Goal: Transaction & Acquisition: Purchase product/service

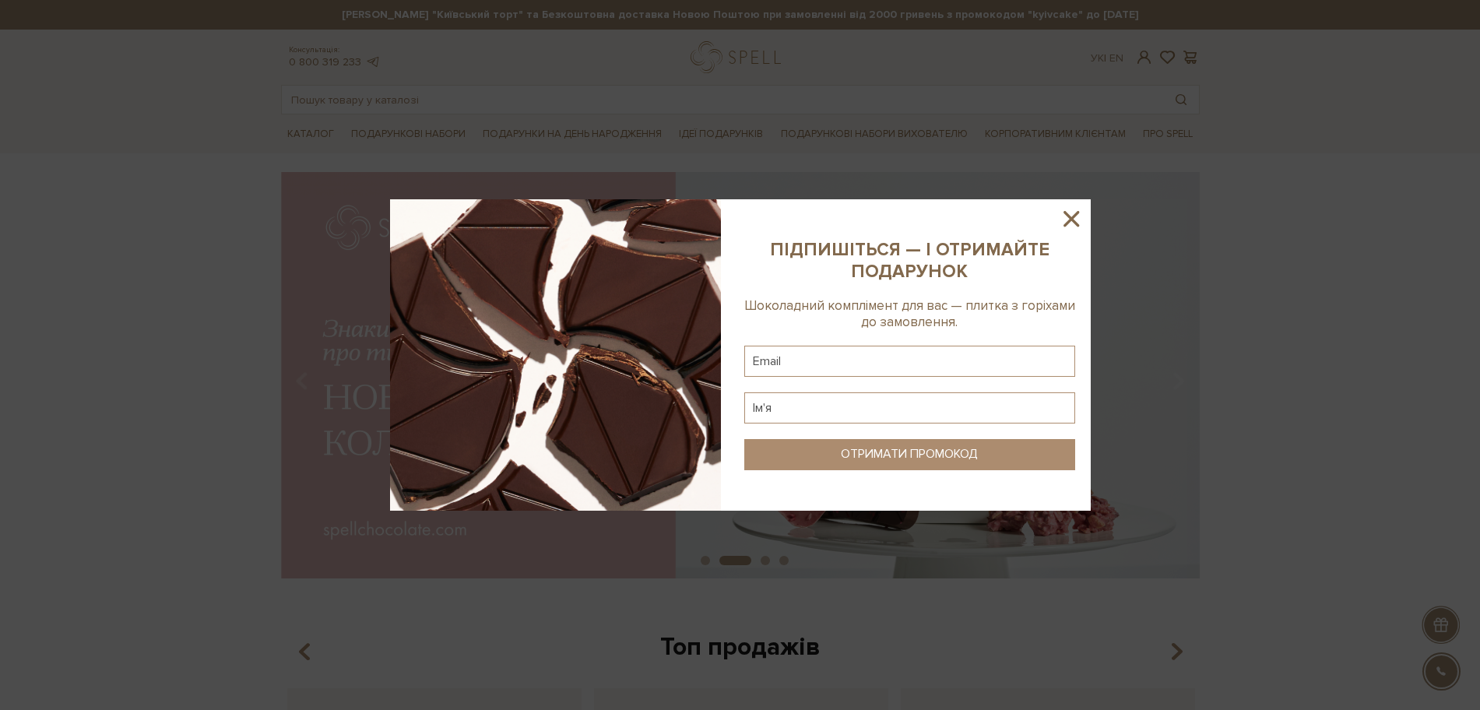
click at [1061, 220] on icon at bounding box center [1071, 219] width 26 height 26
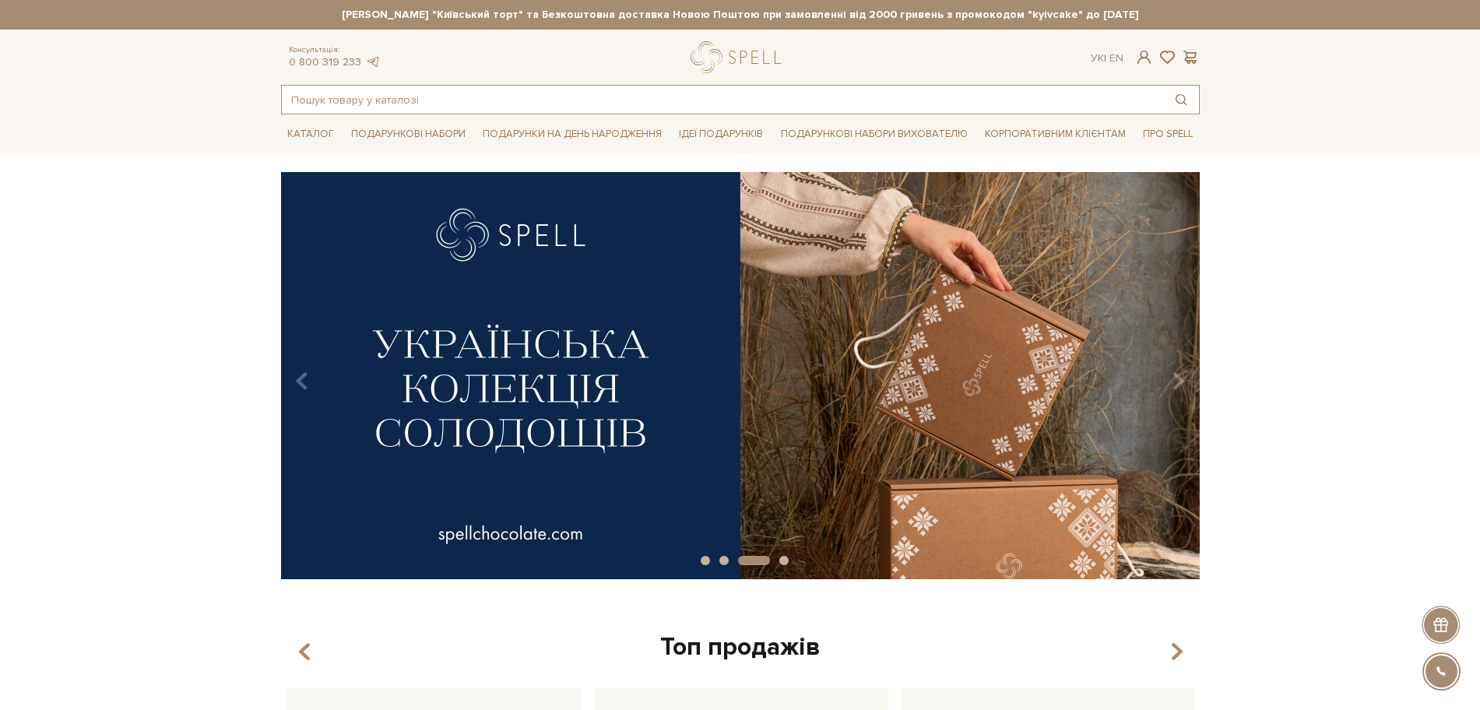
click at [380, 94] on input "text" at bounding box center [723, 100] width 882 height 28
paste input "Горіхи карамелізовані"
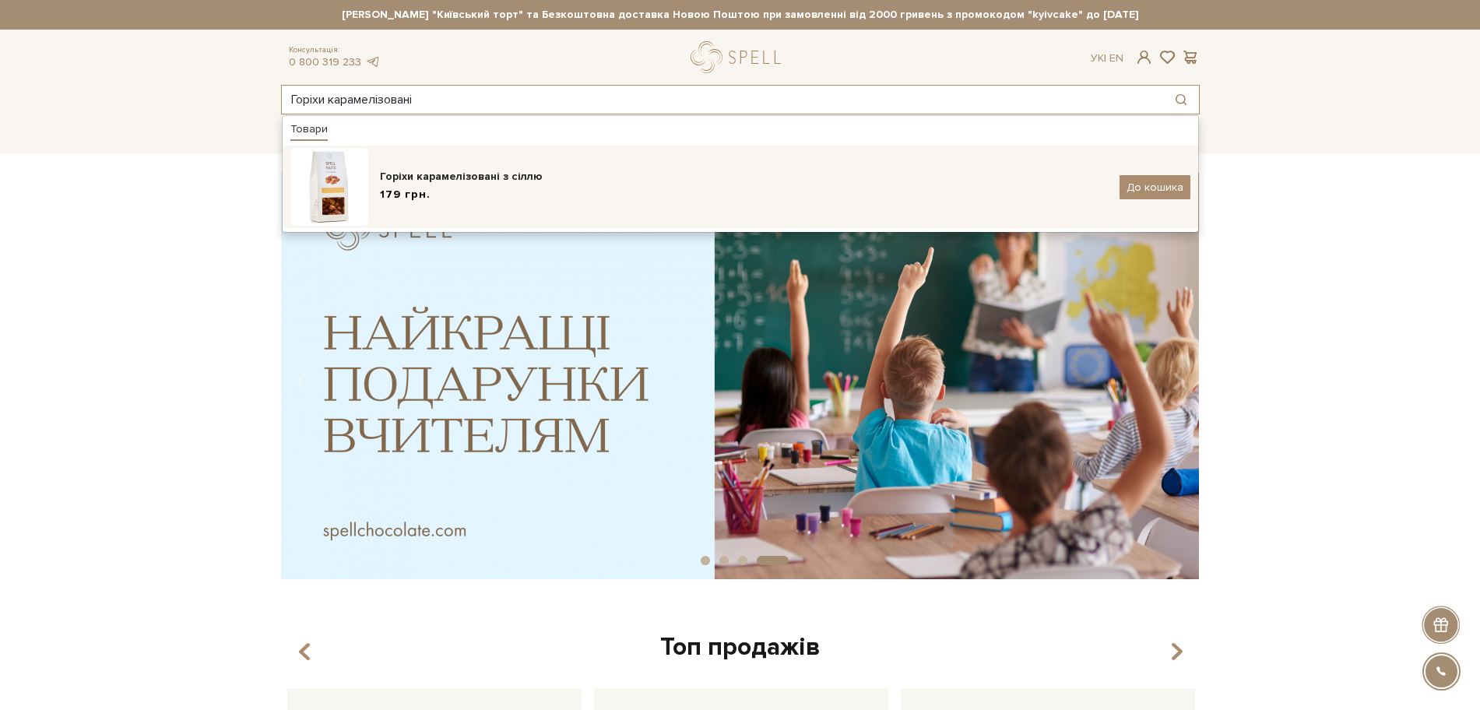
type input "Горіхи карамелізовані"
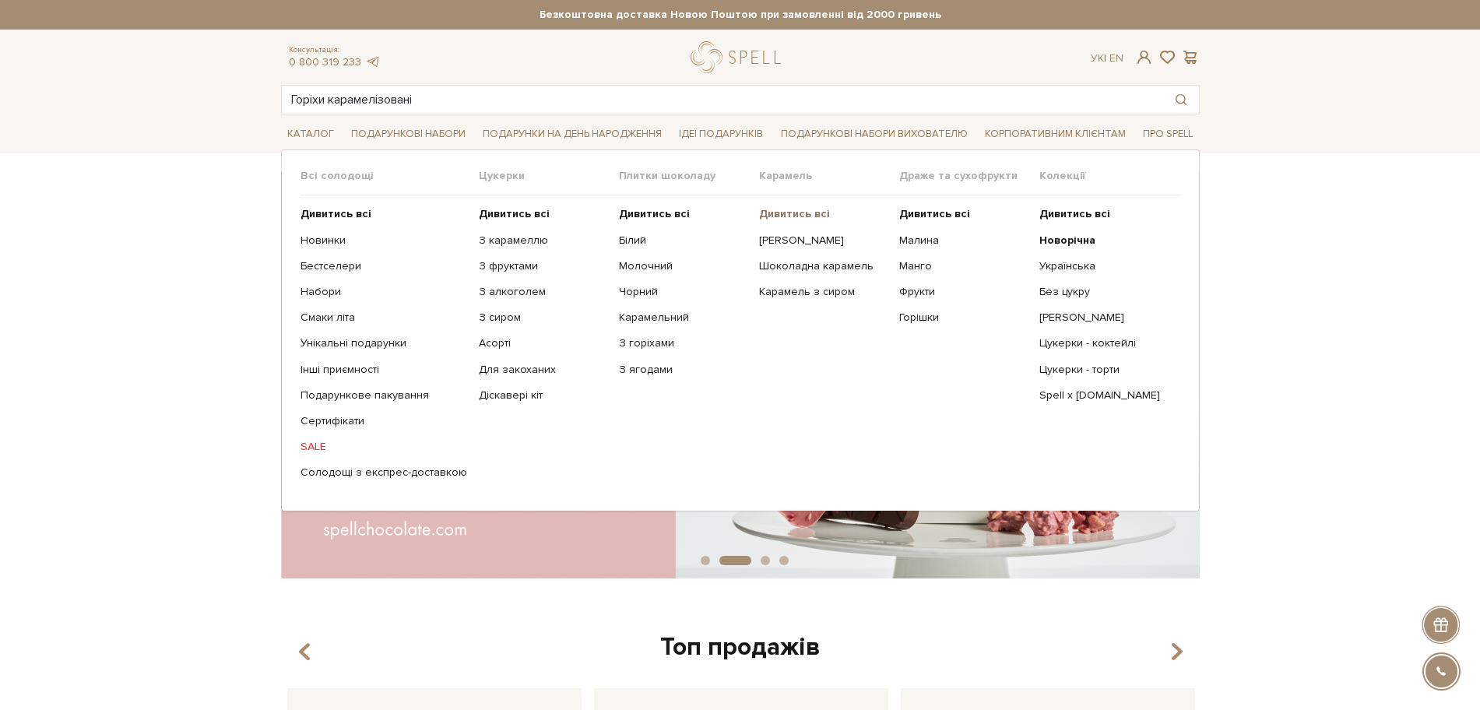
click at [789, 207] on b "Дивитись всі" at bounding box center [794, 213] width 71 height 13
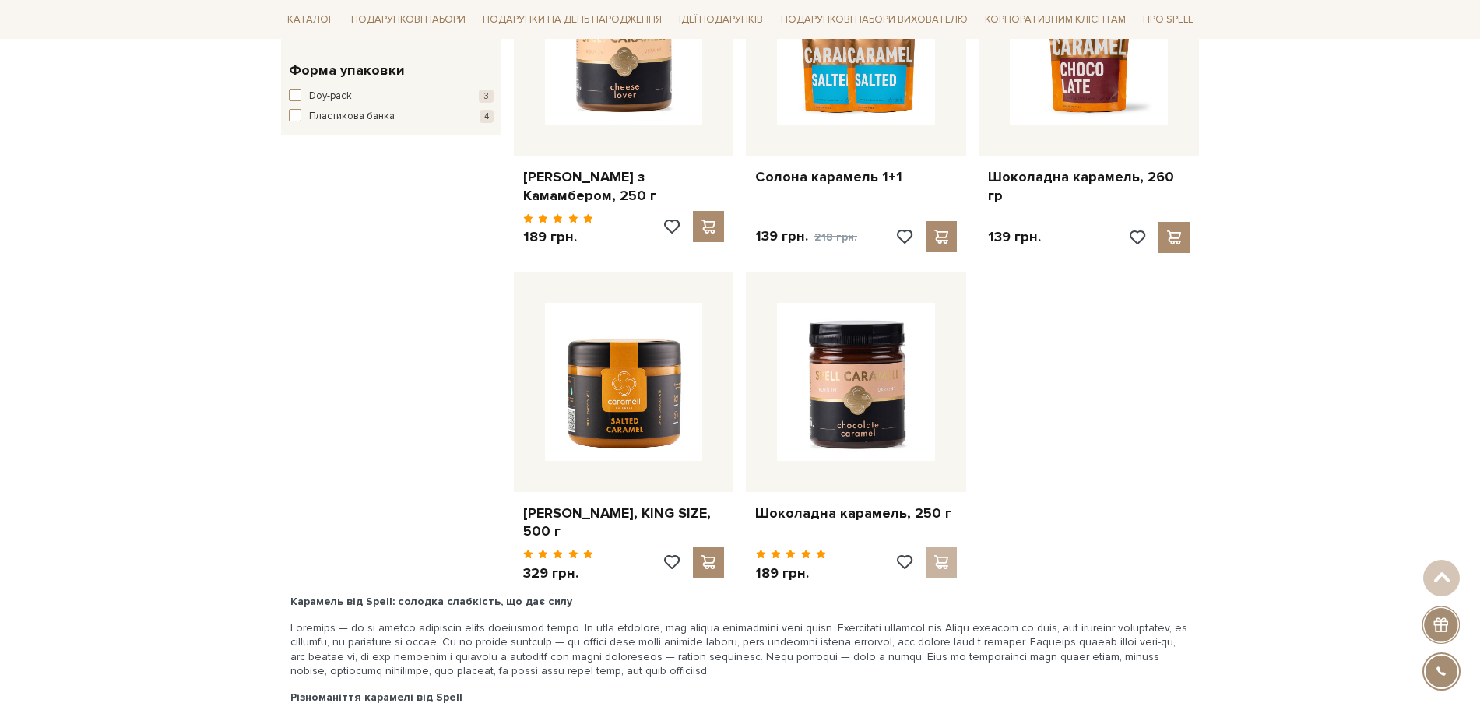
scroll to position [389, 0]
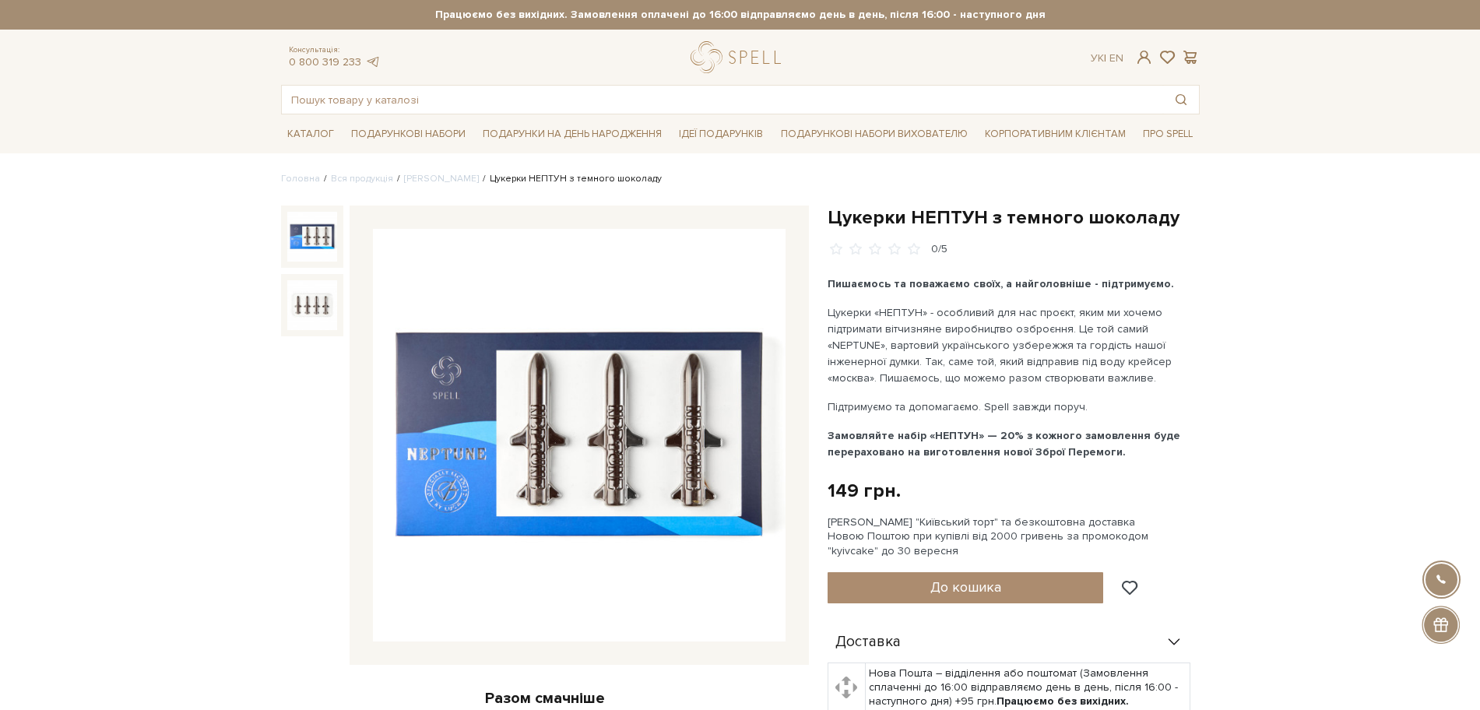
click at [832, 216] on h1 "Цукерки НЕПТУН з темного шоколаду" at bounding box center [1014, 218] width 372 height 24
drag, startPoint x: 990, startPoint y: 220, endPoint x: 1199, endPoint y: 219, distance: 209.5
click at [1199, 219] on h1 "Цукерки НЕПТУН з темного шоколаду" at bounding box center [1014, 218] width 372 height 24
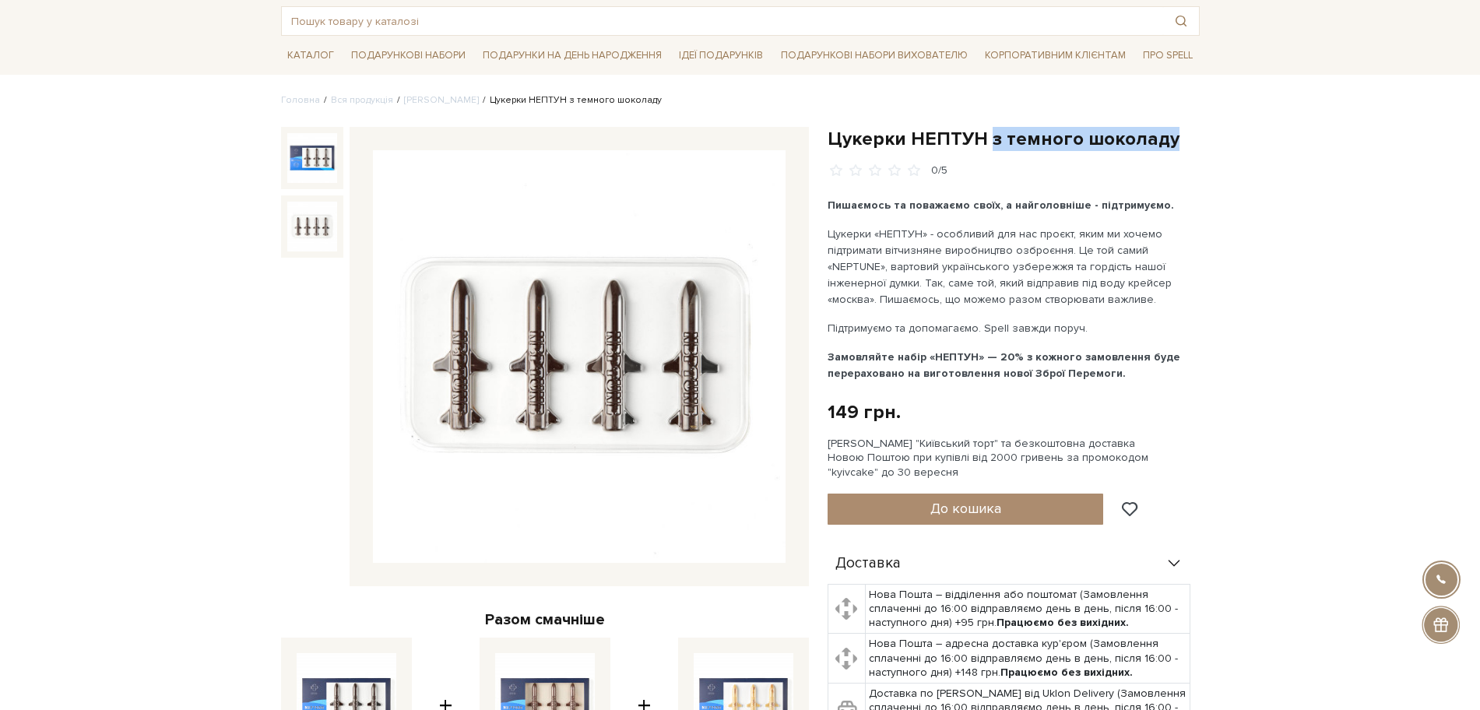
scroll to position [195, 0]
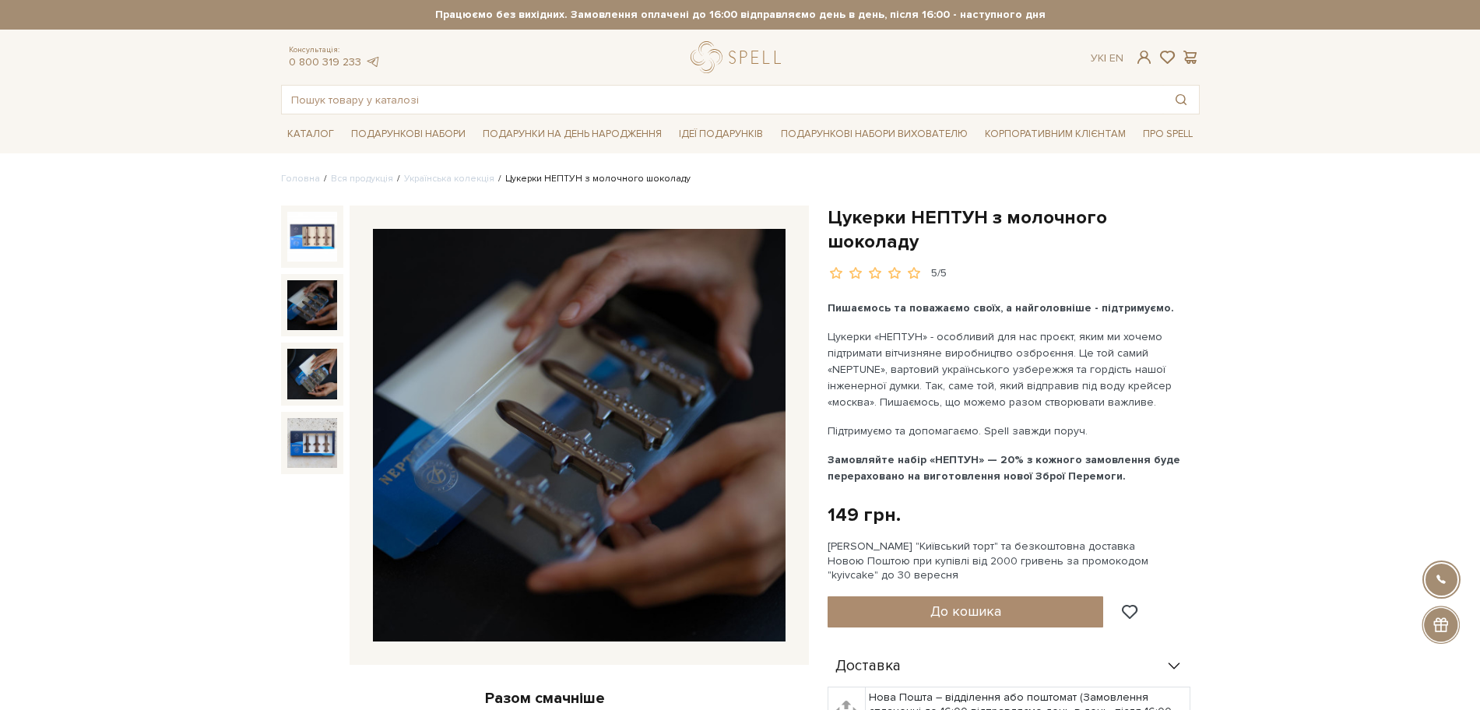
click at [311, 309] on img at bounding box center [312, 305] width 50 height 50
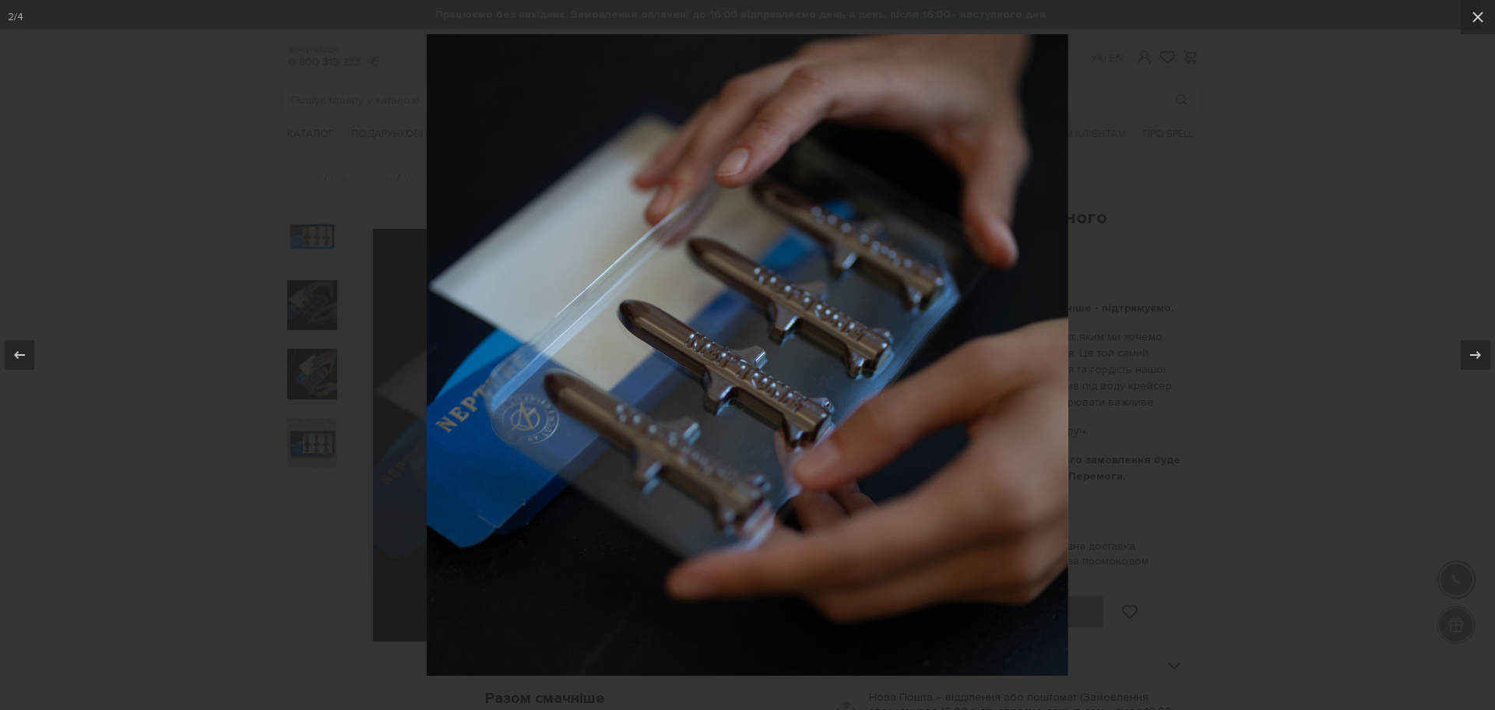
click at [1258, 213] on div at bounding box center [747, 355] width 1495 height 710
